Goal: Task Accomplishment & Management: Use online tool/utility

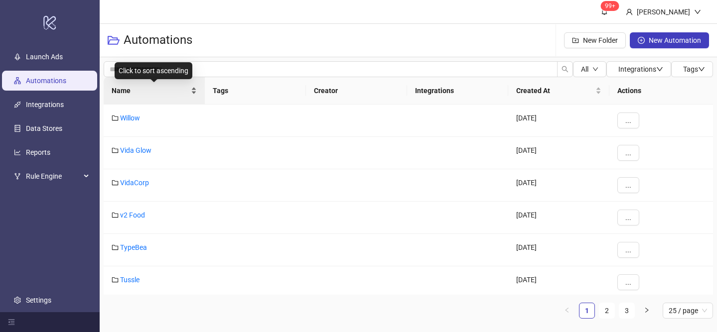
click at [194, 88] on div "Name" at bounding box center [154, 90] width 85 height 11
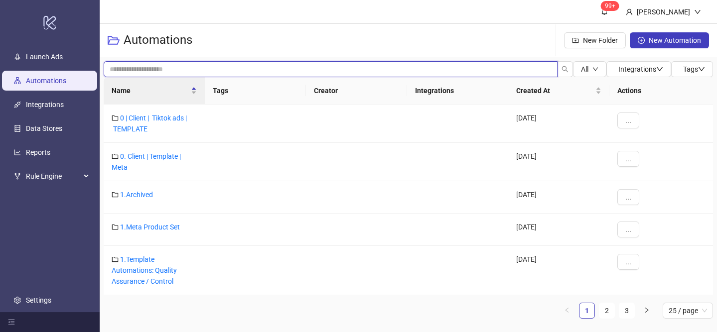
click at [217, 66] on input "search" at bounding box center [331, 69] width 454 height 16
type input "*"
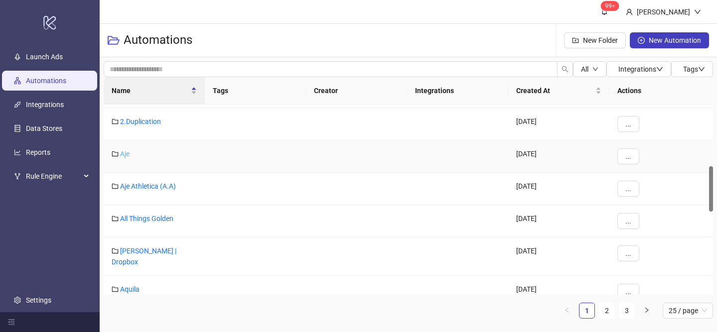
click at [125, 156] on link "Aje" at bounding box center [124, 154] width 9 height 8
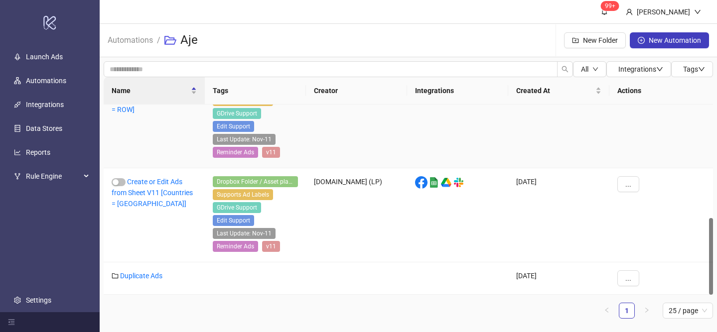
scroll to position [280, 0]
click at [145, 37] on link "Automations" at bounding box center [130, 39] width 49 height 11
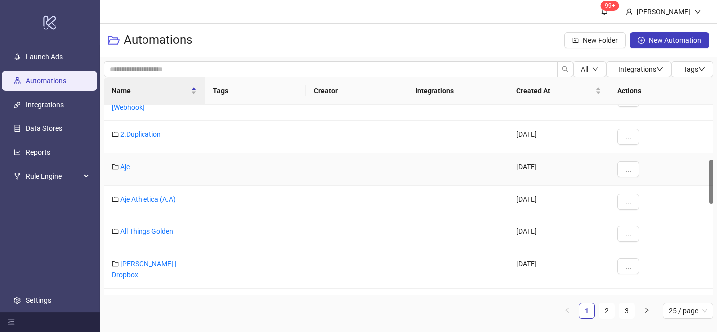
scroll to position [235, 0]
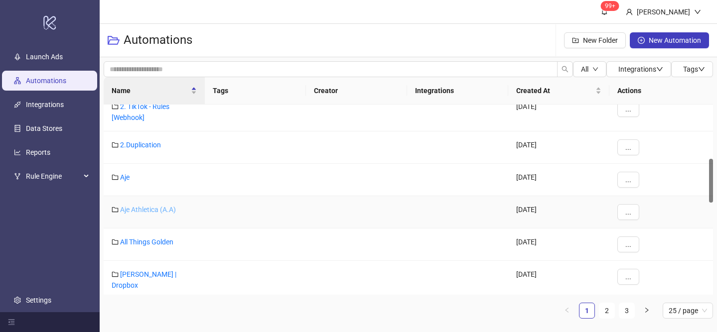
click at [144, 207] on link "Aje Athletica (A.A)" at bounding box center [148, 210] width 56 height 8
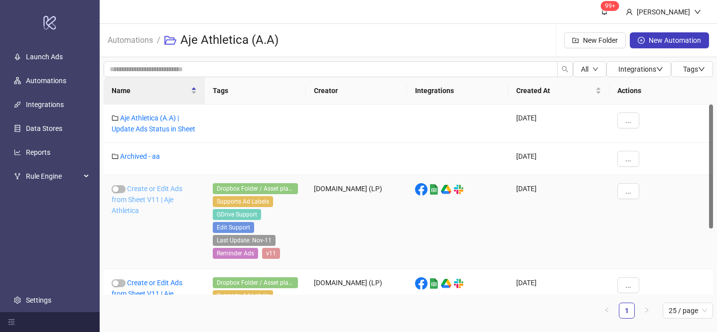
click at [145, 203] on link "Create or Edit Ads from Sheet V11 | Aje Athletica" at bounding box center [147, 200] width 71 height 30
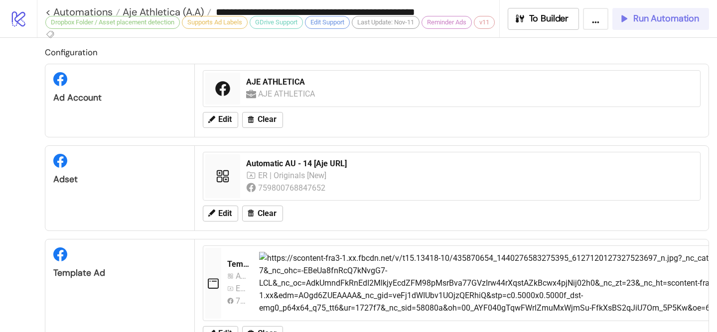
click at [643, 15] on span "Run Automation" at bounding box center [666, 18] width 66 height 11
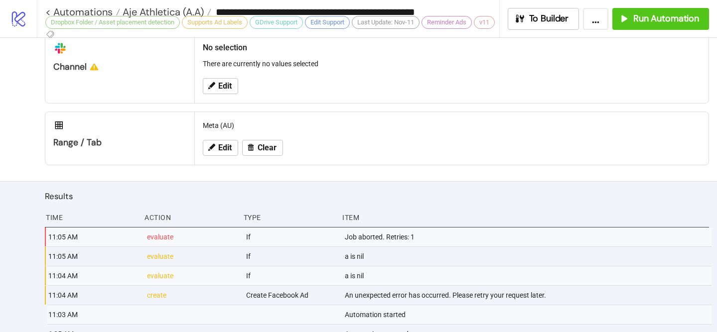
scroll to position [632, 0]
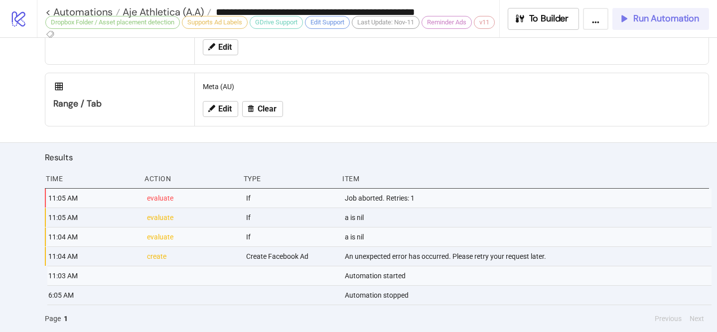
click at [675, 27] on button "Run Automation" at bounding box center [660, 19] width 97 height 22
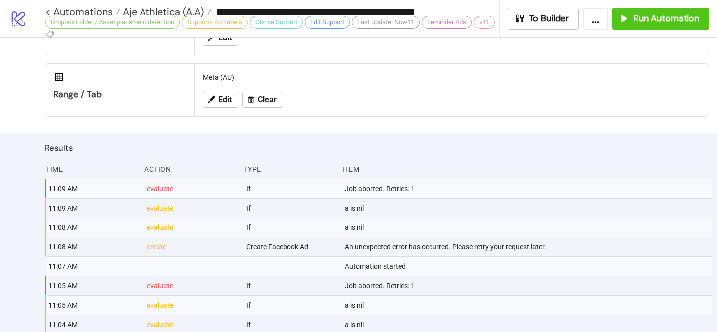
scroll to position [701, 0]
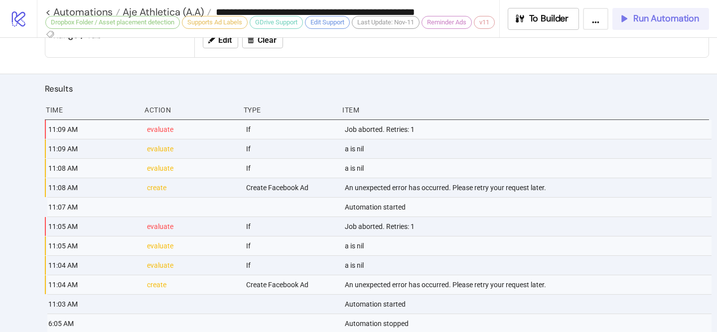
click at [632, 23] on div "Run Automation" at bounding box center [658, 18] width 81 height 11
click at [635, 17] on span "Run Automation" at bounding box center [666, 18] width 66 height 11
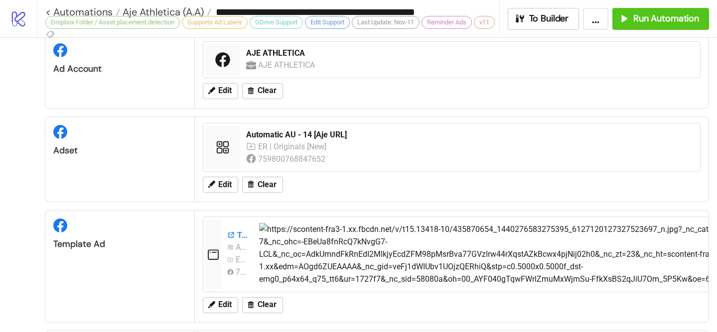
scroll to position [29, 0]
click at [324, 133] on div "Automatic AU - 14 [Aje URL]" at bounding box center [470, 134] width 448 height 11
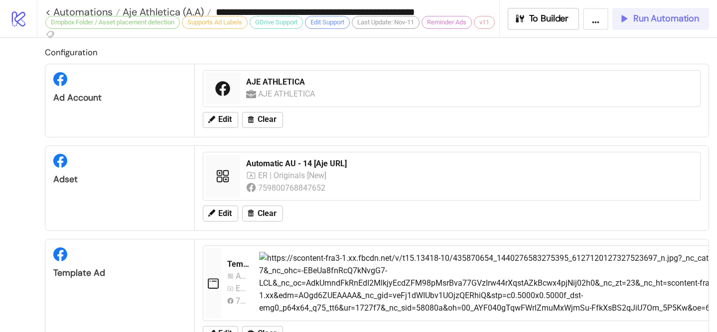
click at [641, 19] on span "Run Automation" at bounding box center [666, 18] width 66 height 11
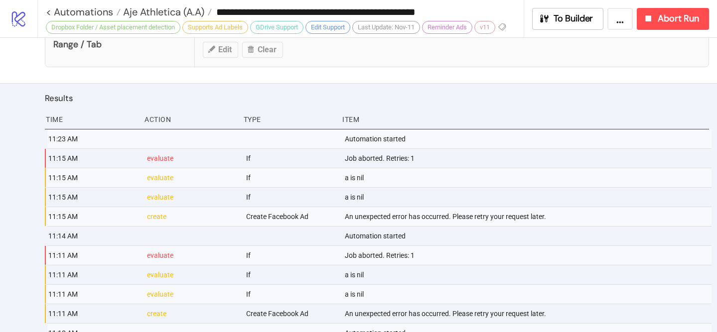
scroll to position [714, 0]
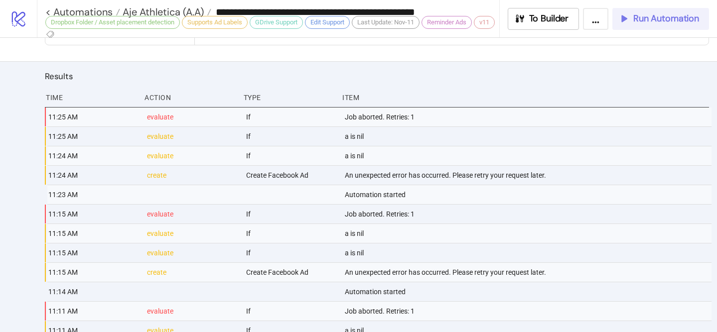
click at [647, 26] on button "Run Automation" at bounding box center [660, 19] width 97 height 22
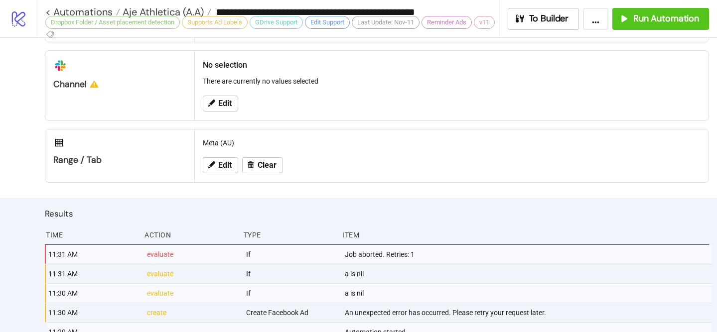
scroll to position [615, 0]
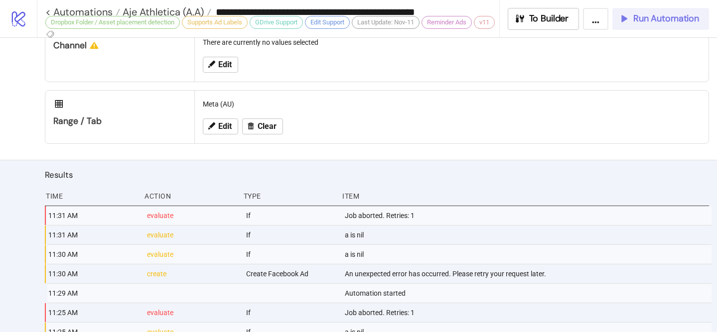
click at [632, 18] on div "Run Automation" at bounding box center [658, 18] width 81 height 11
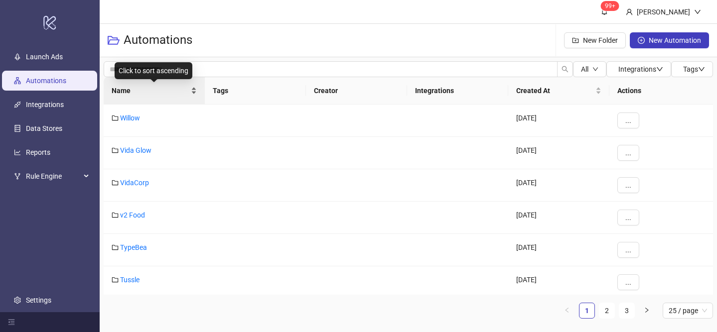
click at [195, 87] on div "Name" at bounding box center [154, 90] width 85 height 11
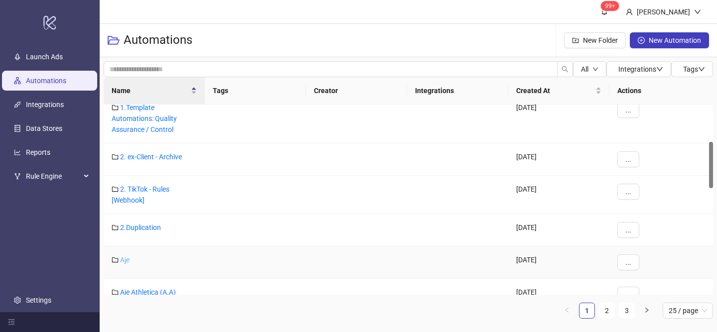
click at [120, 261] on link "Aje" at bounding box center [124, 260] width 9 height 8
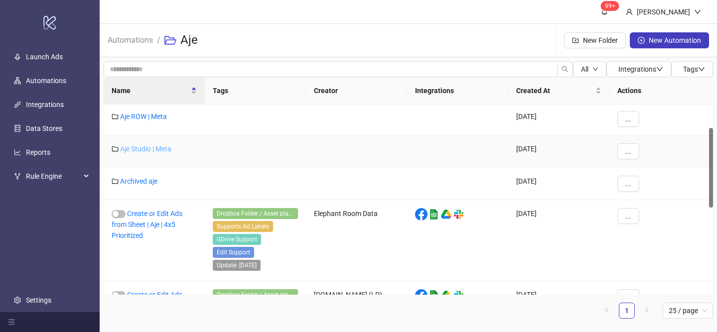
click at [161, 152] on link "Aje Studio | Meta" at bounding box center [145, 149] width 51 height 8
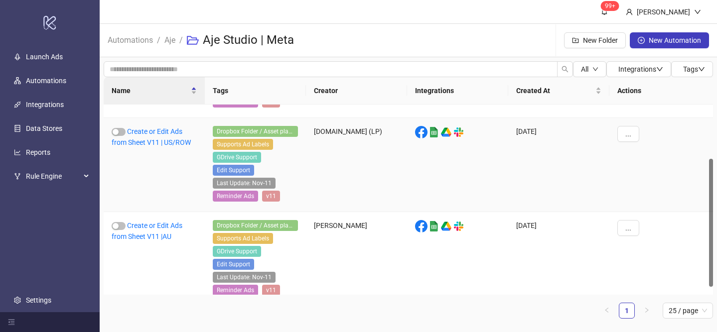
scroll to position [92, 0]
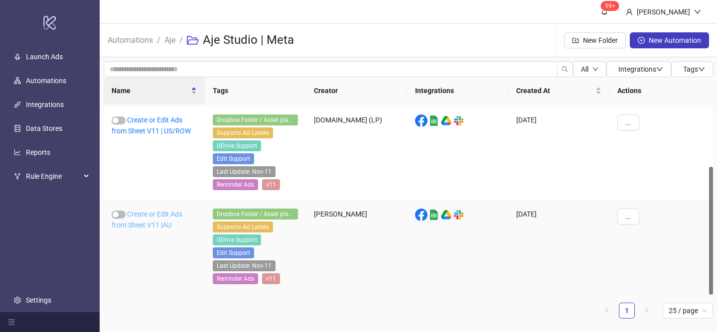
click at [152, 229] on link "Create or Edit Ads from Sheet V11 |AU" at bounding box center [147, 219] width 71 height 19
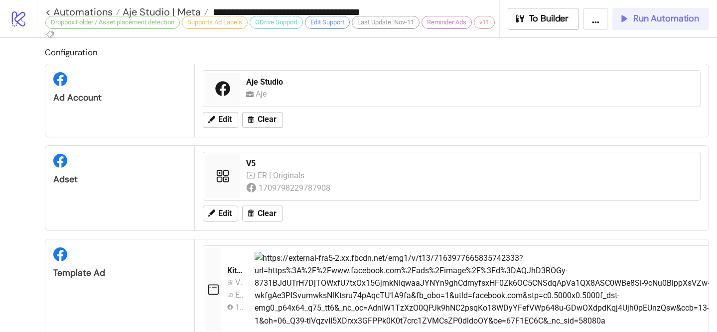
click at [667, 12] on button "Run Automation" at bounding box center [660, 19] width 97 height 22
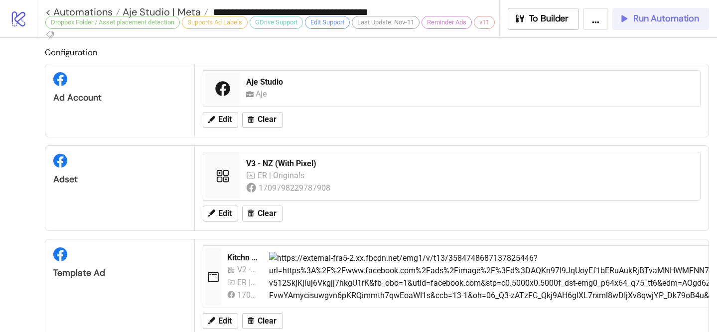
click at [661, 17] on span "Run Automation" at bounding box center [666, 18] width 66 height 11
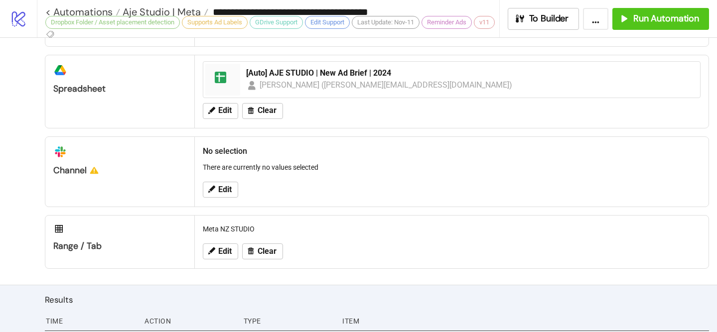
scroll to position [562, 0]
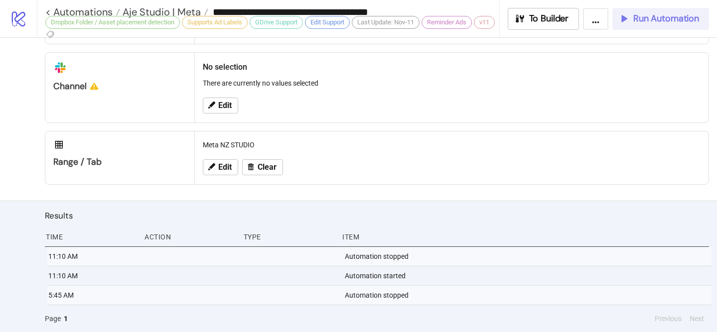
click at [645, 12] on button "Run Automation" at bounding box center [660, 19] width 97 height 22
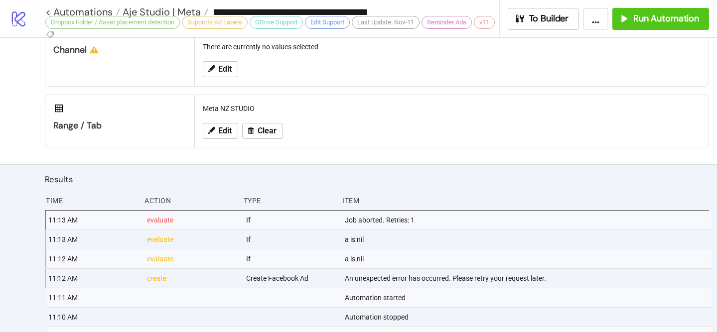
scroll to position [620, 0]
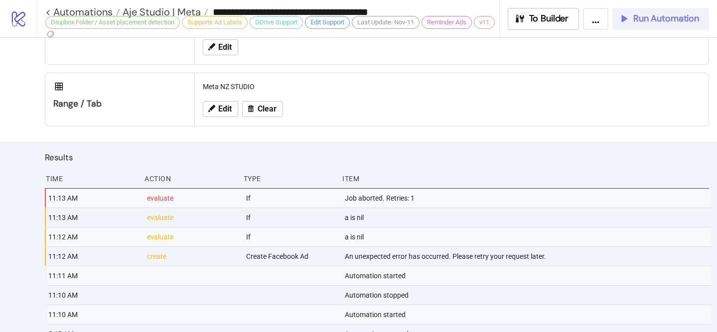
click at [643, 17] on span "Run Automation" at bounding box center [666, 18] width 66 height 11
